Goal: Information Seeking & Learning: Learn about a topic

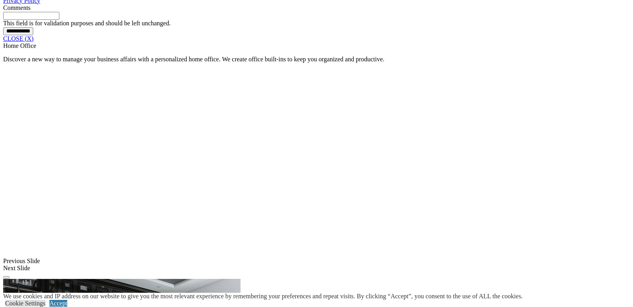
scroll to position [697, 0]
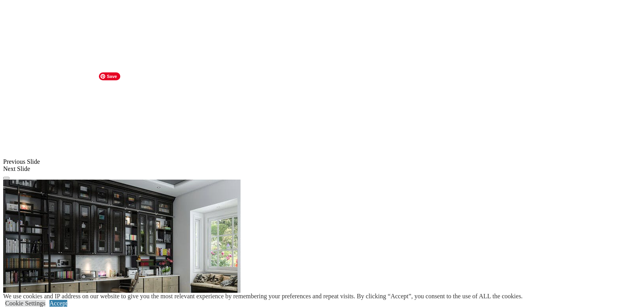
scroll to position [796, 0]
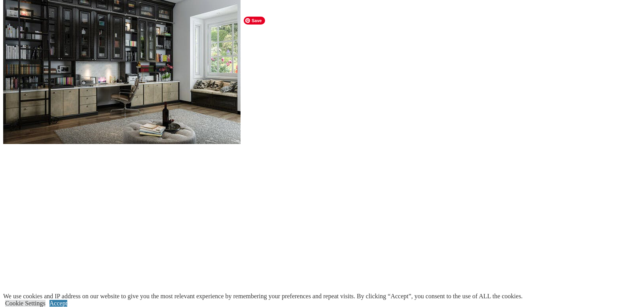
scroll to position [996, 0]
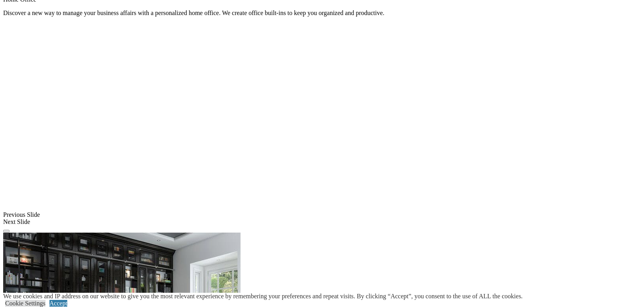
scroll to position [723, 0]
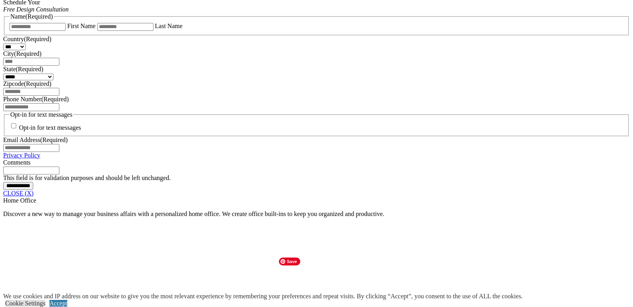
scroll to position [539, 0]
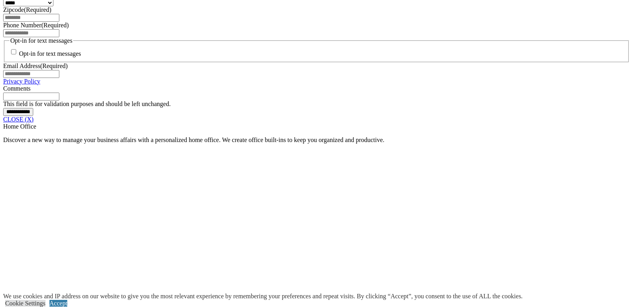
scroll to position [617, 0]
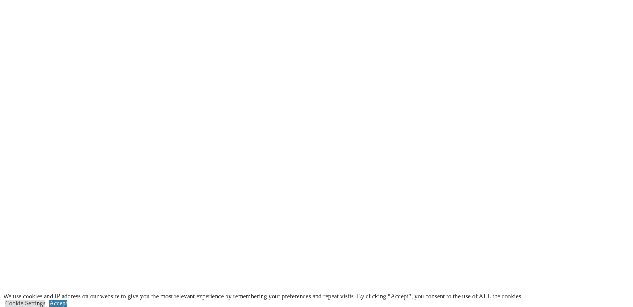
scroll to position [1151, 0]
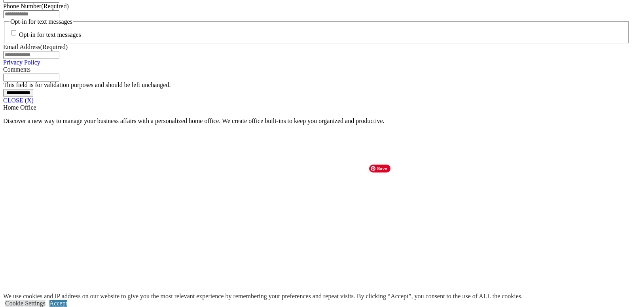
scroll to position [635, 0]
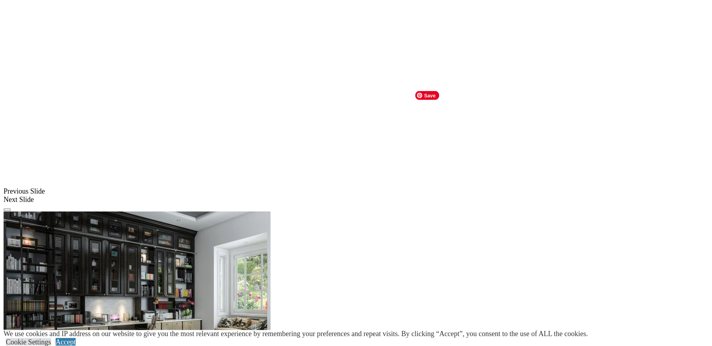
scroll to position [788, 0]
